Goal: Transaction & Acquisition: Subscribe to service/newsletter

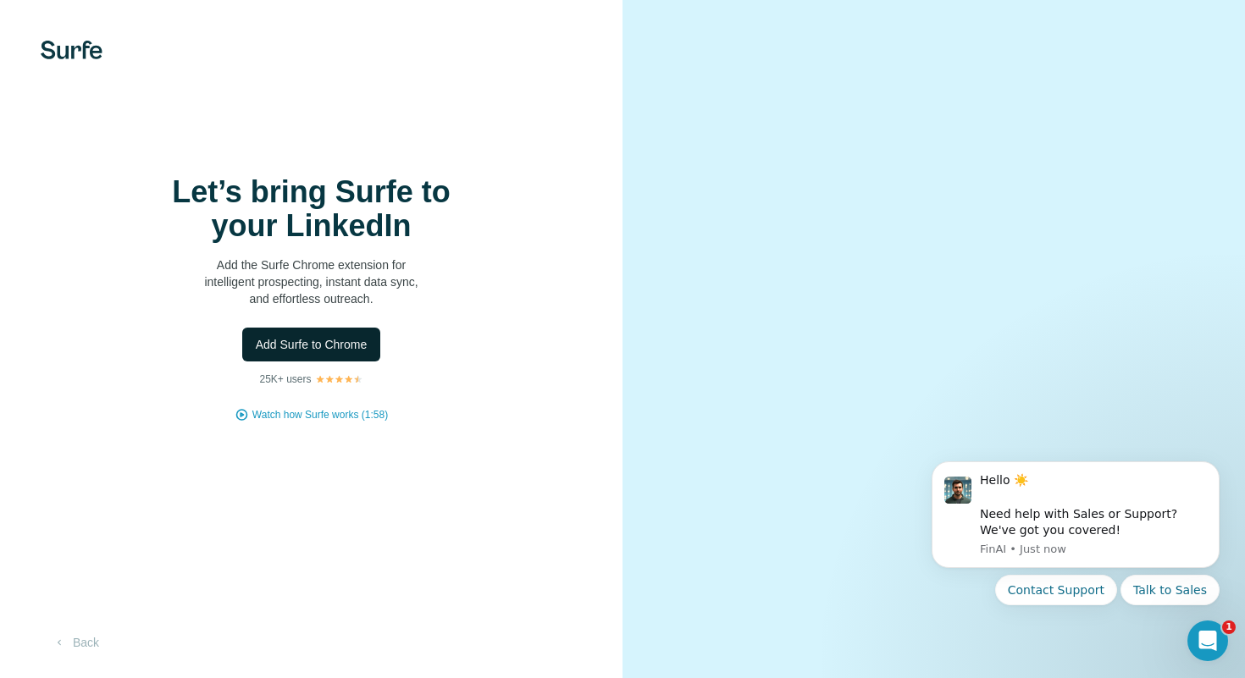
click at [331, 354] on button "Add Surfe to Chrome" at bounding box center [311, 345] width 139 height 34
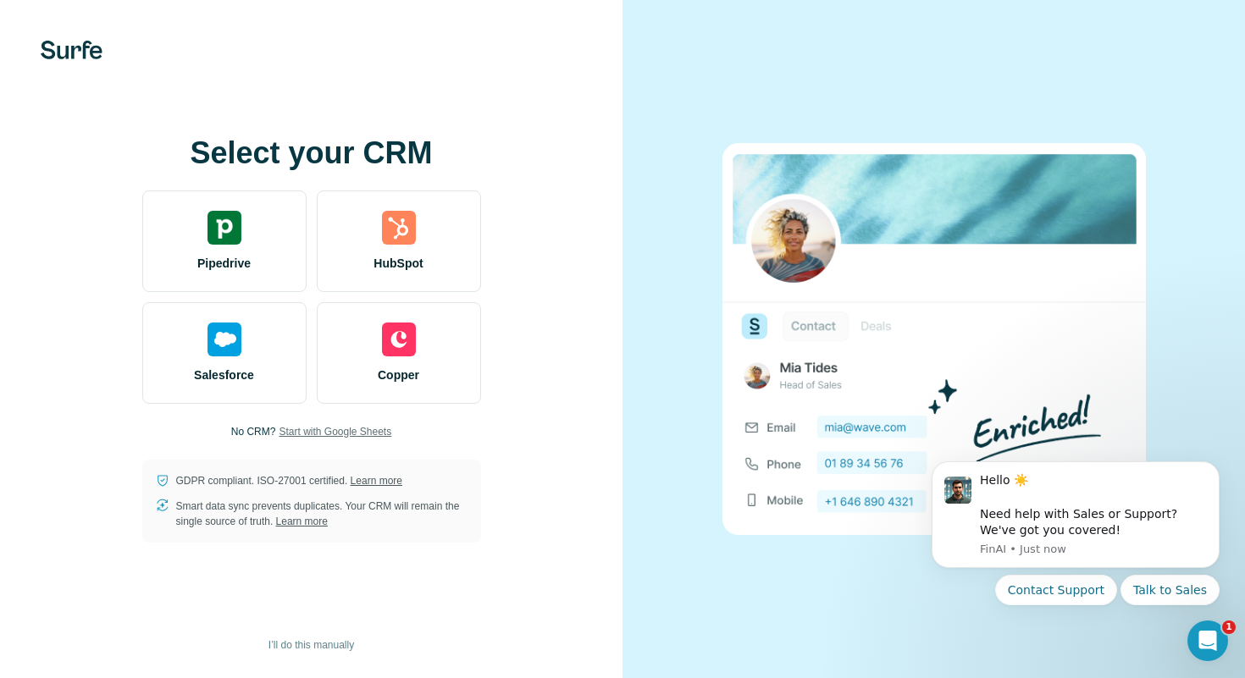
click at [308, 437] on span "Start with Google Sheets" at bounding box center [335, 431] width 113 height 15
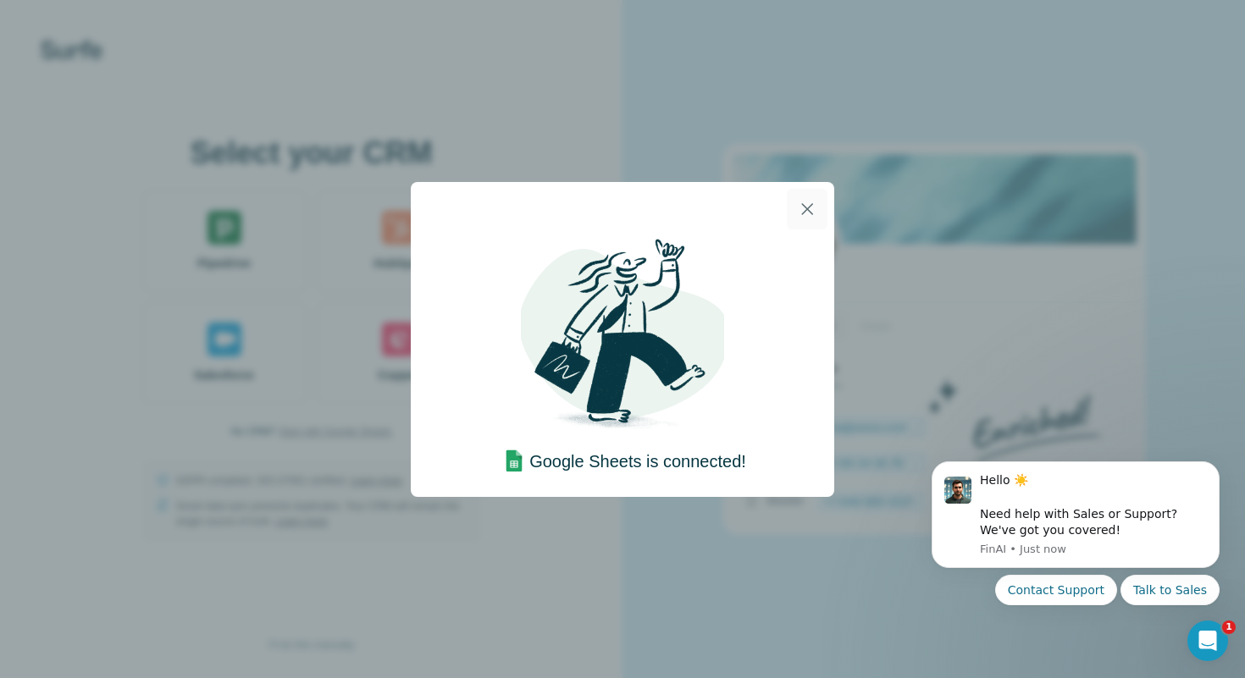
click at [809, 215] on icon "button" at bounding box center [807, 209] width 20 height 20
